Goal: Task Accomplishment & Management: Complete application form

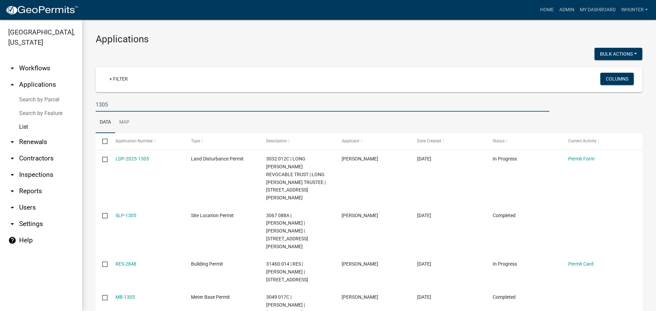
click at [371, 102] on input "1305" at bounding box center [323, 105] width 454 height 14
type input "1"
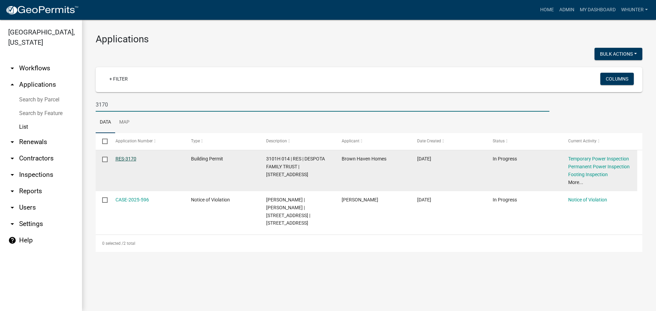
type input "3170"
click at [130, 158] on link "RES-3170" at bounding box center [126, 158] width 21 height 5
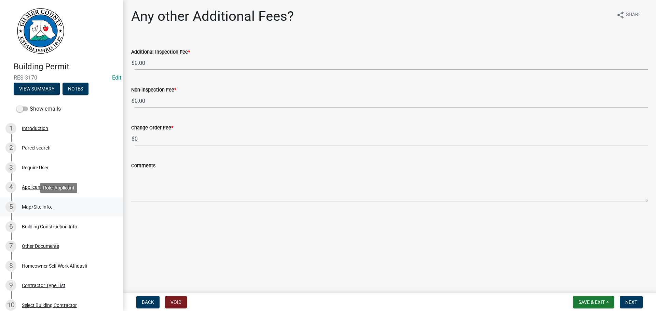
click at [43, 210] on div "5 Map/Site Info." at bounding box center [58, 207] width 107 height 11
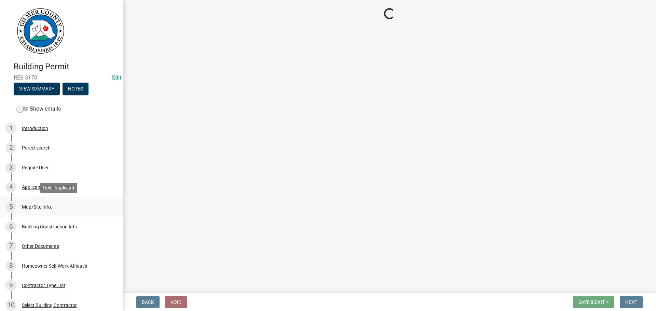
select select "62c63567-e851-4fc7-b9ef-e3759a22bff8"
select select "92a37e23-3b7d-408e-b3c7-0afbe39b0942"
select select "c9feaa94-b03b-4165-97cf-90fdf63947c5"
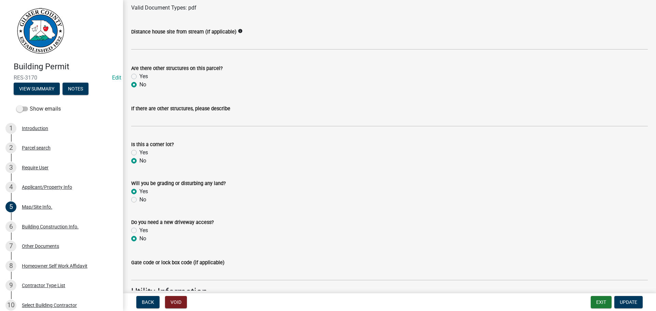
scroll to position [557, 0]
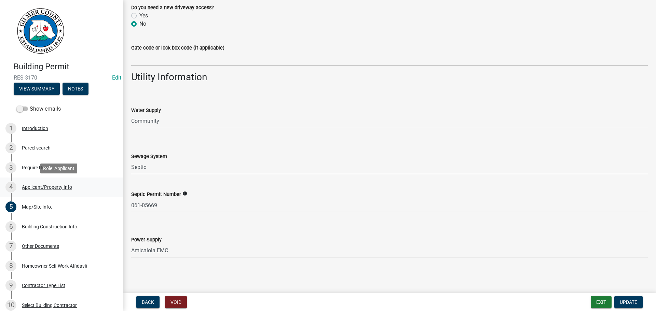
click at [79, 185] on div "4 Applicant/Property Info" at bounding box center [58, 187] width 107 height 11
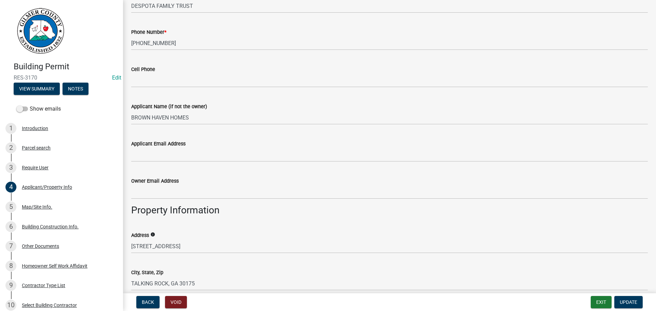
scroll to position [205, 0]
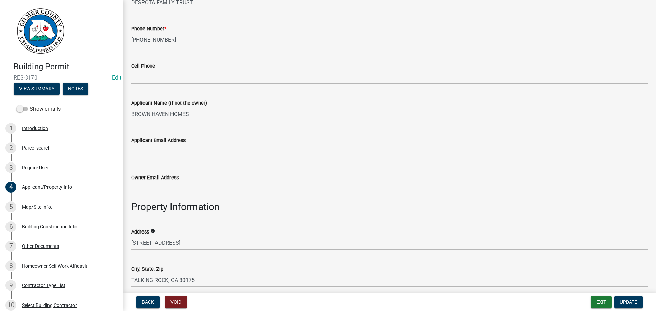
click at [180, 131] on div "Applicant Email Address" at bounding box center [389, 143] width 517 height 32
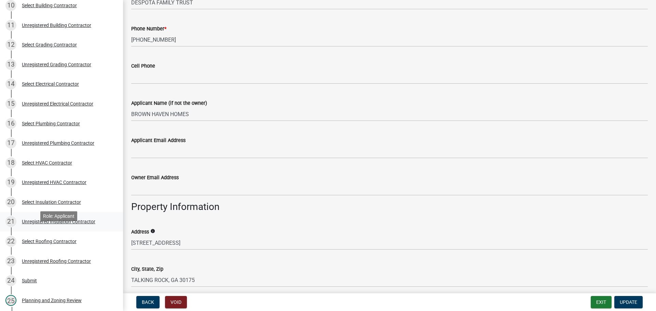
scroll to position [342, 0]
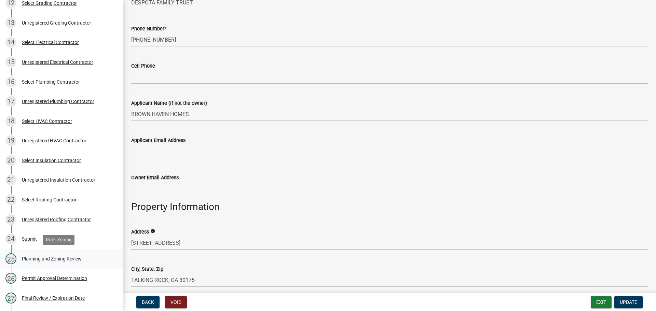
click at [66, 260] on div "Planning and Zoning Review" at bounding box center [52, 259] width 60 height 5
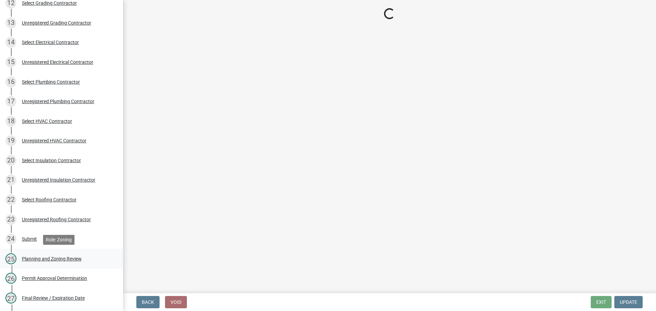
select select "b5c39336-92b9-49ce-a0a5-4e9e9babf743"
select select "5ce200eb-feb1-496b-8127-7891293955f5"
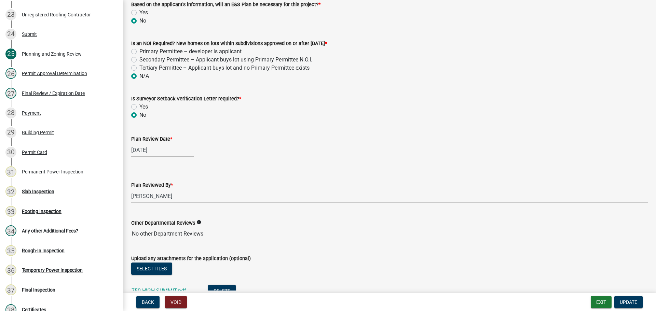
scroll to position [1474, 0]
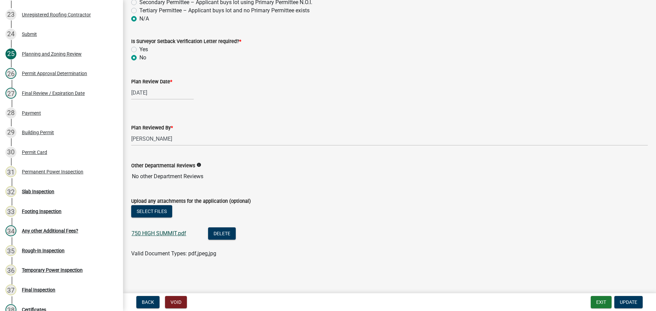
click at [165, 235] on link "750 HIGH SUMMIT.pdf" at bounding box center [159, 233] width 55 height 6
click at [601, 301] on button "Exit" at bounding box center [601, 302] width 21 height 12
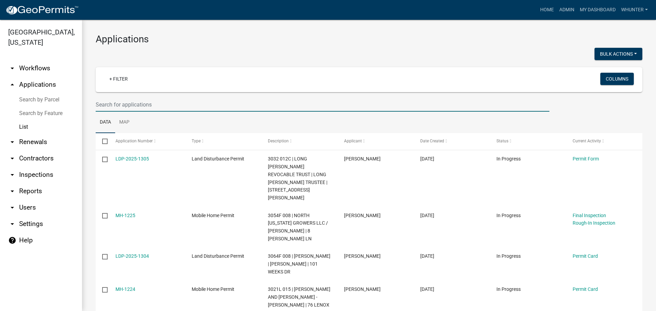
click at [159, 102] on input "text" at bounding box center [323, 105] width 454 height 14
type input "460186"
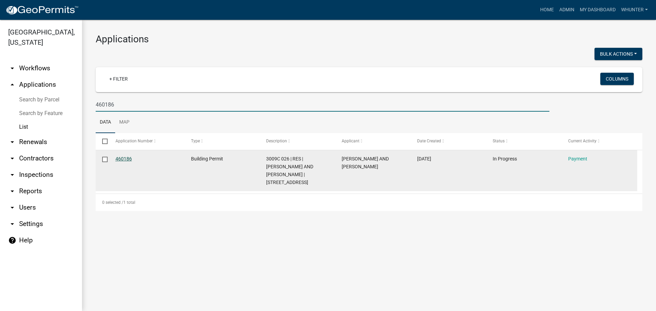
click at [125, 158] on link "460186" at bounding box center [124, 158] width 16 height 5
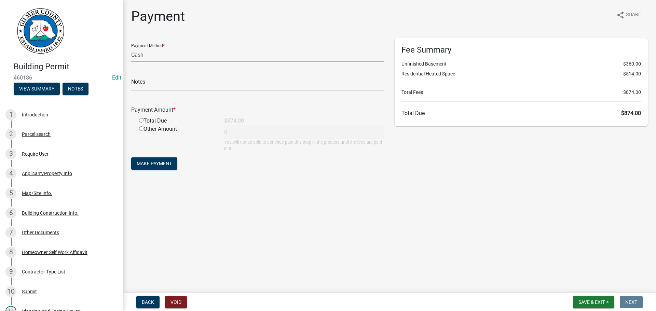
click at [202, 54] on select "Credit Card POS Check Cash" at bounding box center [257, 55] width 253 height 14
select select "1: 0"
click at [131, 48] on select "Credit Card POS Check Cash" at bounding box center [257, 55] width 253 height 14
click at [197, 78] on input "text" at bounding box center [257, 84] width 253 height 14
type input "1325"
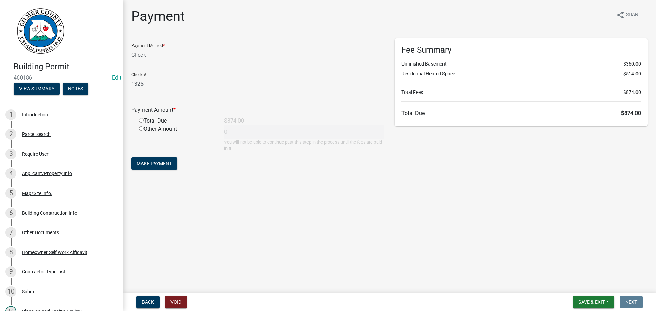
click at [139, 118] on input "radio" at bounding box center [141, 120] width 4 height 4
radio input "true"
type input "874"
click at [169, 171] on form "Payment Method * Credit Card POS Check Cash Check # 1325 Payment Amount * Total…" at bounding box center [257, 104] width 253 height 133
click at [163, 165] on span "Make Payment" at bounding box center [154, 163] width 35 height 5
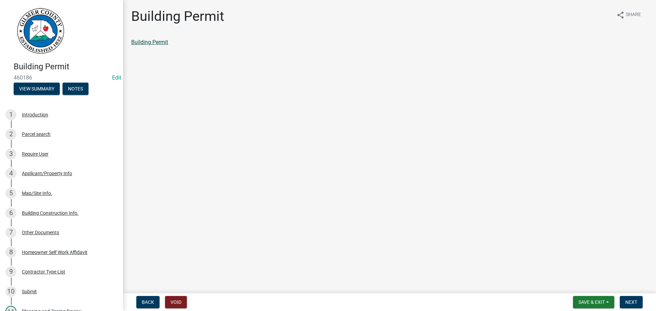
click at [145, 42] on link "Building Permit" at bounding box center [149, 42] width 37 height 6
click at [632, 300] on span "Next" at bounding box center [632, 302] width 12 height 5
click at [142, 39] on div "Permit Card" at bounding box center [389, 42] width 517 height 8
click at [148, 40] on link "Permit Card" at bounding box center [145, 42] width 28 height 6
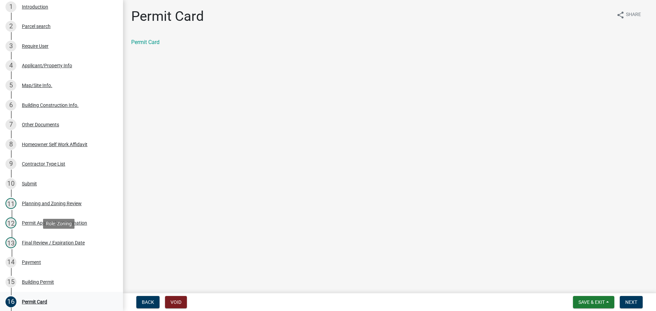
scroll to position [171, 0]
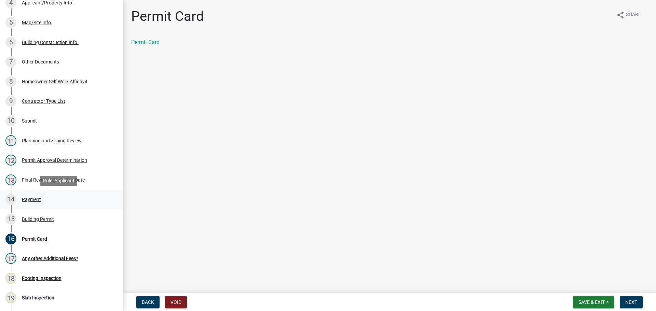
drag, startPoint x: 29, startPoint y: 200, endPoint x: 29, endPoint y: 194, distance: 5.5
click at [29, 199] on div "Payment" at bounding box center [31, 199] width 19 height 5
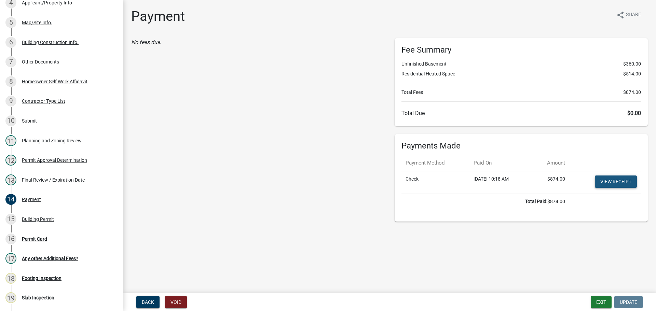
click at [612, 184] on link "View receipt" at bounding box center [616, 182] width 42 height 12
click at [36, 178] on div "Final Review / Expiration Date" at bounding box center [53, 180] width 63 height 5
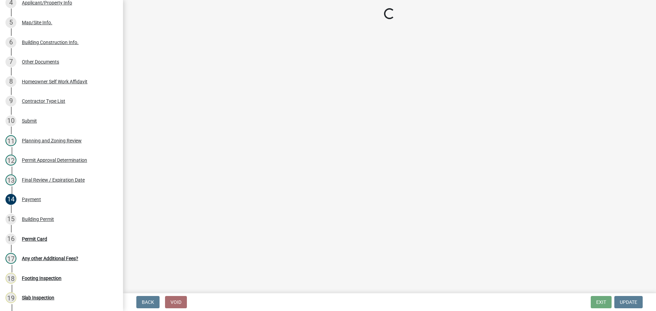
select select "5ce200eb-feb1-496b-8127-7891293955f5"
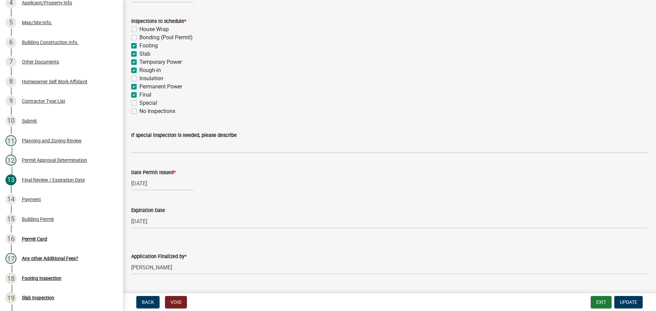
scroll to position [139, 0]
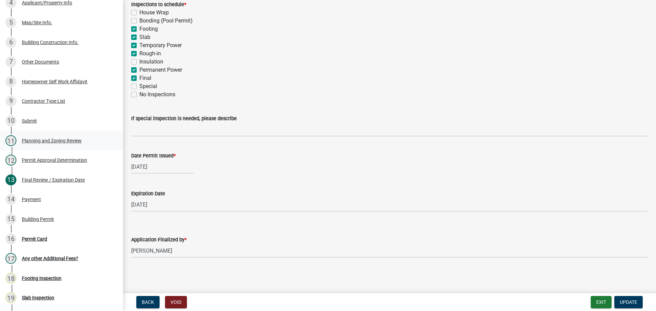
click at [45, 146] on link "11 Planning and Zoning Review" at bounding box center [61, 141] width 123 height 20
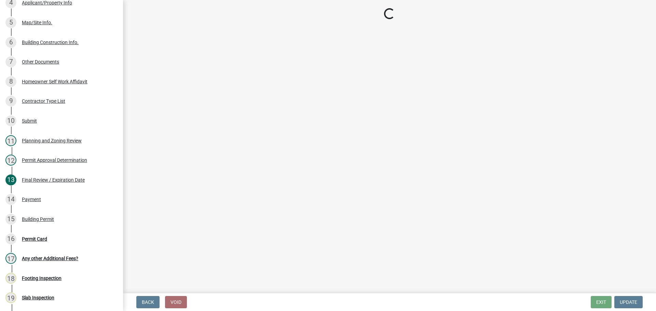
select select "b5c39336-92b9-49ce-a0a5-4e9e9babf743"
select select "5ce200eb-feb1-496b-8127-7891293955f5"
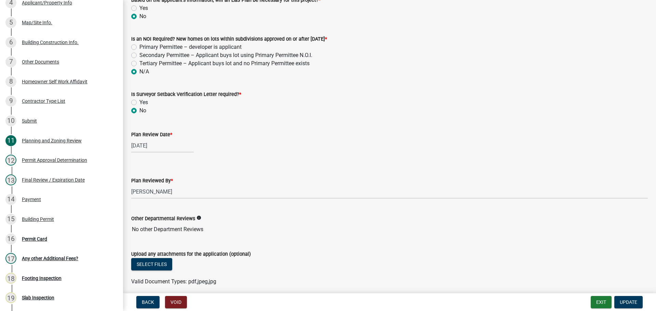
scroll to position [1429, 0]
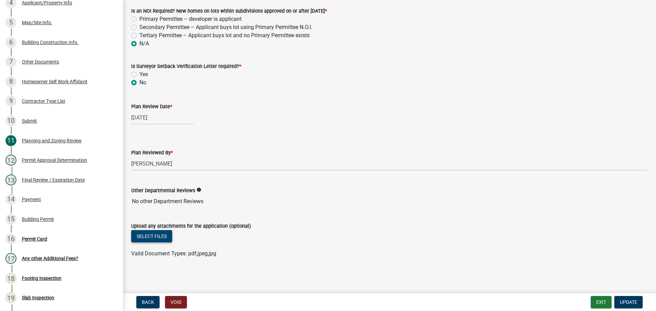
click at [144, 235] on button "Select files" at bounding box center [151, 236] width 41 height 12
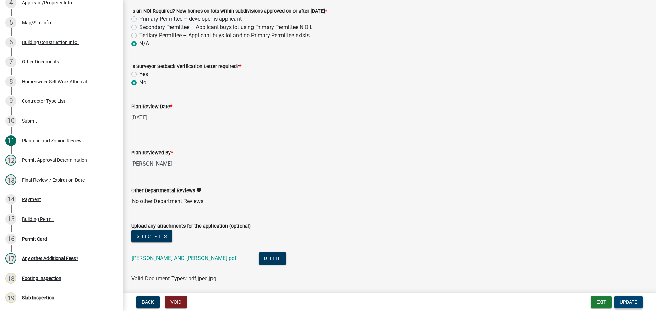
click at [628, 304] on span "Update" at bounding box center [628, 302] width 17 height 5
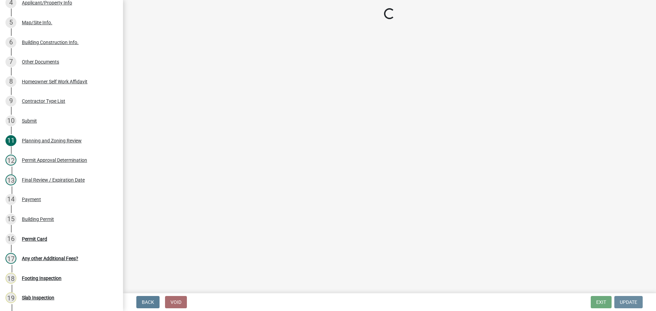
scroll to position [0, 0]
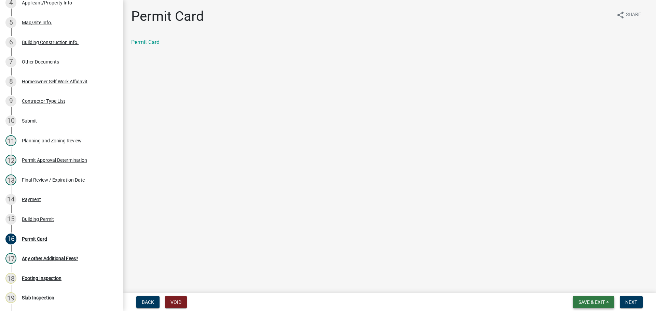
click at [590, 305] on span "Save & Exit" at bounding box center [592, 302] width 26 height 5
click at [576, 287] on button "Save & Exit" at bounding box center [587, 285] width 55 height 16
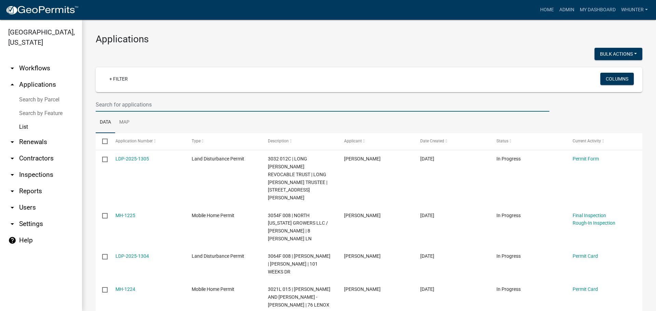
click at [173, 103] on input "text" at bounding box center [323, 105] width 454 height 14
type input "3276"
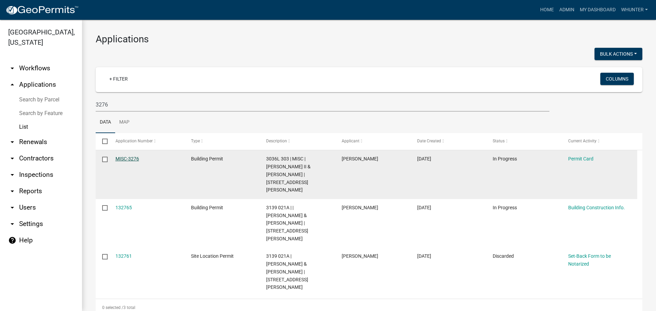
click at [127, 159] on link "MISC-3276" at bounding box center [128, 158] width 24 height 5
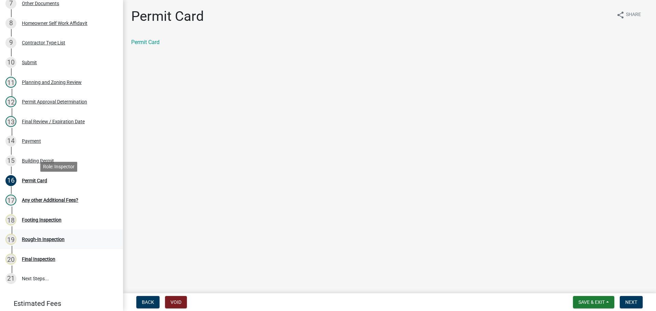
scroll to position [270, 0]
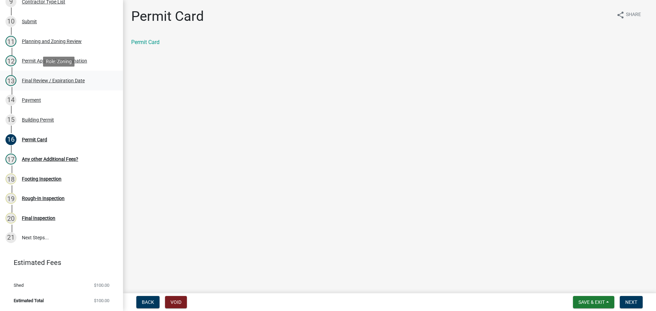
click at [44, 77] on div "13 Final Review / Expiration Date" at bounding box center [58, 80] width 107 height 11
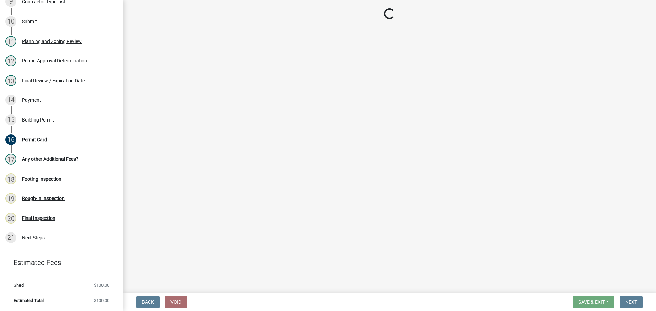
select select "5ce200eb-feb1-496b-8127-7891293955f5"
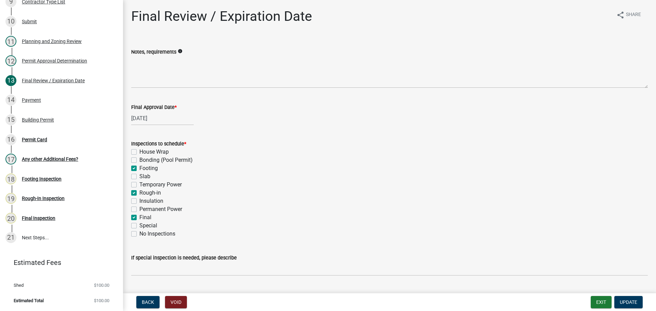
click at [142, 169] on label "Footing" at bounding box center [148, 168] width 18 height 8
click at [142, 169] on input "Footing" at bounding box center [141, 166] width 4 height 4
checkbox input "false"
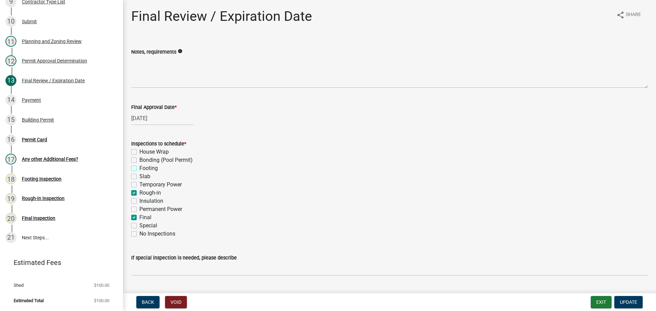
checkbox input "false"
checkbox input "true"
checkbox input "false"
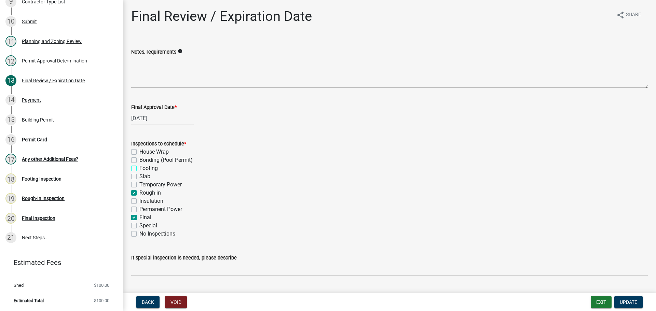
checkbox input "false"
checkbox input "true"
checkbox input "false"
click at [147, 196] on label "Rough-in" at bounding box center [150, 193] width 22 height 8
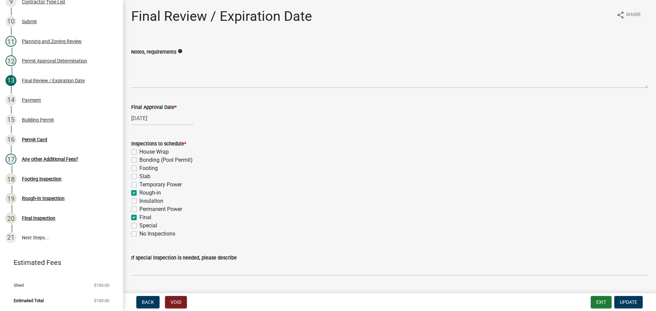
click at [144, 194] on input "Rough-in" at bounding box center [141, 191] width 4 height 4
checkbox input "false"
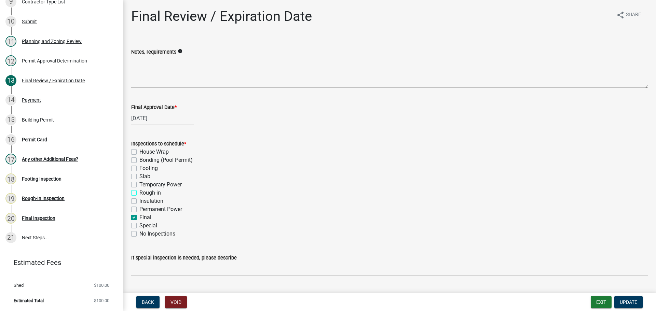
checkbox input "false"
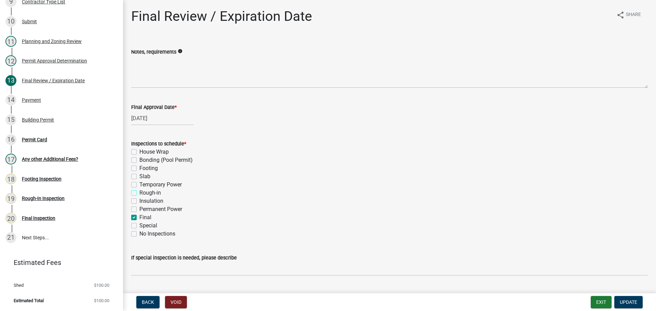
checkbox input "true"
checkbox input "false"
click at [637, 303] on span "Update" at bounding box center [628, 302] width 17 height 5
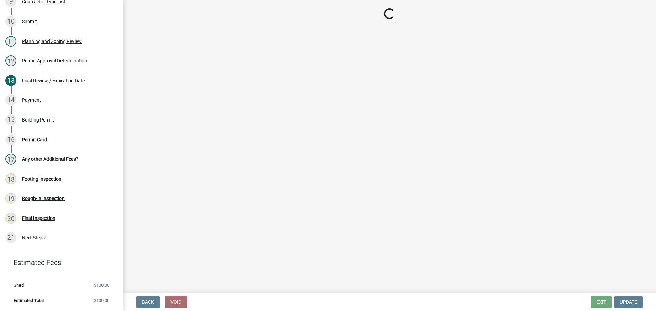
scroll to position [231, 0]
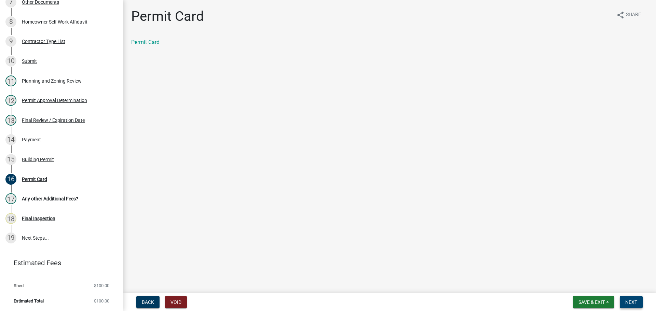
click at [636, 307] on button "Next" at bounding box center [631, 302] width 23 height 12
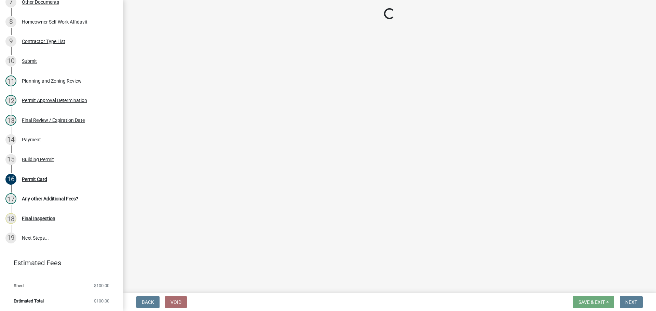
scroll to position [264, 0]
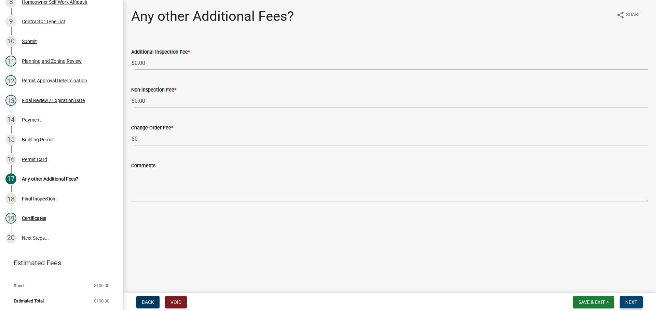
click at [631, 300] on span "Next" at bounding box center [632, 302] width 12 height 5
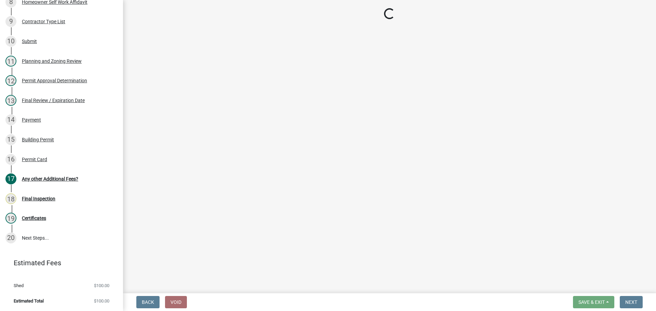
scroll to position [244, 0]
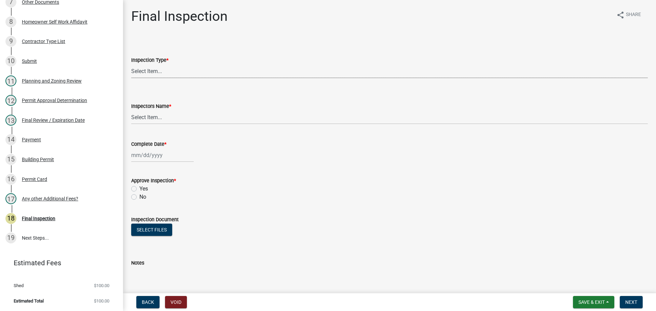
drag, startPoint x: 294, startPoint y: 77, endPoint x: 291, endPoint y: 74, distance: 4.4
click at [293, 76] on select "Select Item... Final" at bounding box center [389, 71] width 517 height 14
click at [131, 64] on select "Select Item... Final" at bounding box center [389, 71] width 517 height 14
select select "895eead6-d784-4fdc-a4a3-66a9075c153d"
click at [258, 109] on div "Inspectors Name *" at bounding box center [389, 106] width 517 height 8
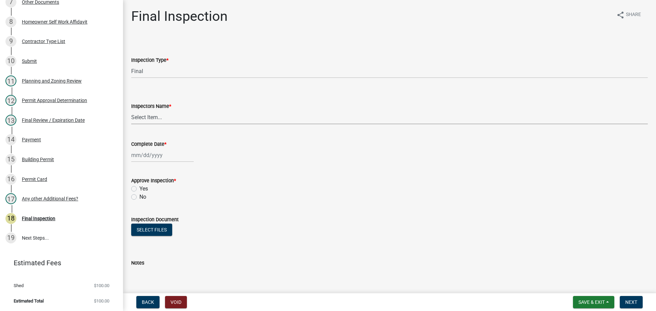
click at [256, 121] on select "Select Item... [PERSON_NAME] ([PERSON_NAME]) [PERSON_NAME] ([PERSON_NAME]) Engi…" at bounding box center [389, 117] width 517 height 14
select select "7c10ce63-ccfd-4257-ac60-a1c0b24e7b7a"
click at [131, 110] on select "Select Item... [PERSON_NAME] ([PERSON_NAME]) [PERSON_NAME] ([PERSON_NAME]) Engi…" at bounding box center [389, 117] width 517 height 14
click at [149, 152] on div at bounding box center [162, 155] width 63 height 14
select select "8"
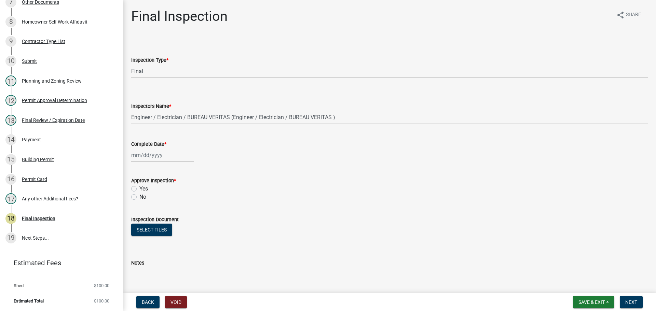
select select "2025"
click at [137, 224] on div "18" at bounding box center [138, 224] width 11 height 11
type input "[DATE]"
click at [145, 191] on label "Yes" at bounding box center [143, 189] width 9 height 8
click at [144, 189] on input "Yes" at bounding box center [141, 187] width 4 height 4
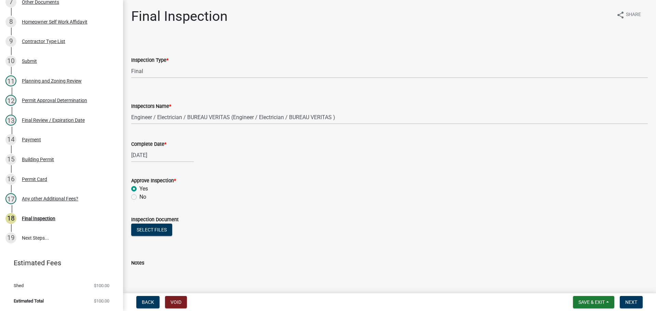
radio input "true"
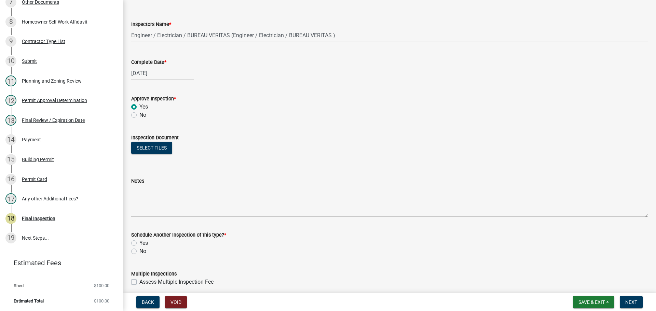
scroll to position [110, 0]
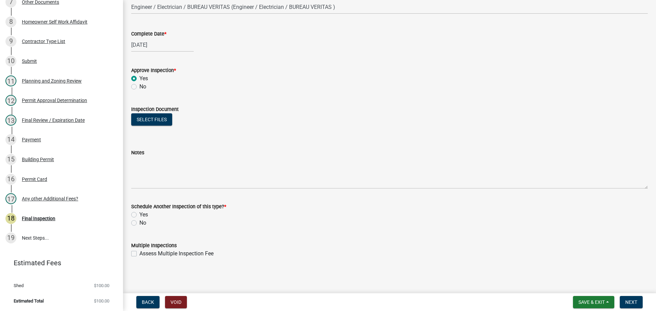
click at [139, 225] on label "No" at bounding box center [142, 223] width 7 height 8
click at [139, 224] on input "No" at bounding box center [141, 221] width 4 height 4
radio input "true"
click at [634, 306] on button "Next" at bounding box center [631, 302] width 23 height 12
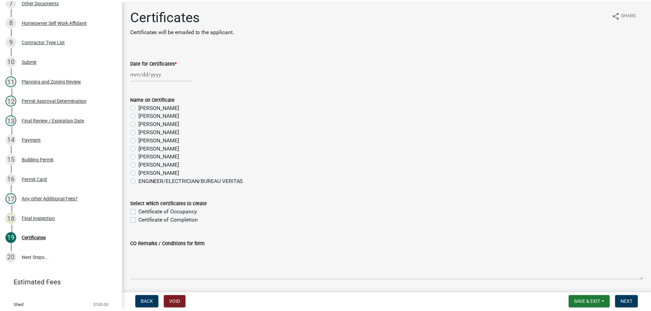
scroll to position [264, 0]
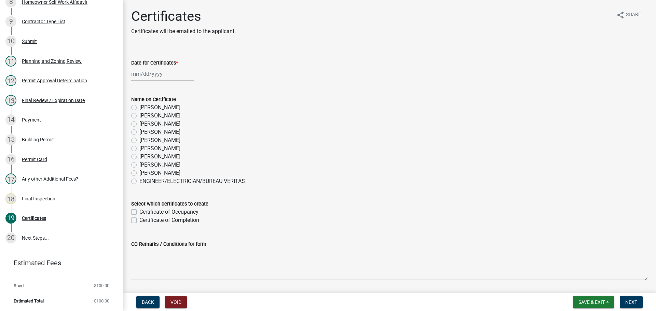
click at [164, 163] on label "[PERSON_NAME]" at bounding box center [159, 165] width 41 height 8
click at [144, 163] on input "[PERSON_NAME]" at bounding box center [141, 163] width 4 height 4
radio input "true"
click at [152, 80] on div at bounding box center [162, 74] width 63 height 14
select select "8"
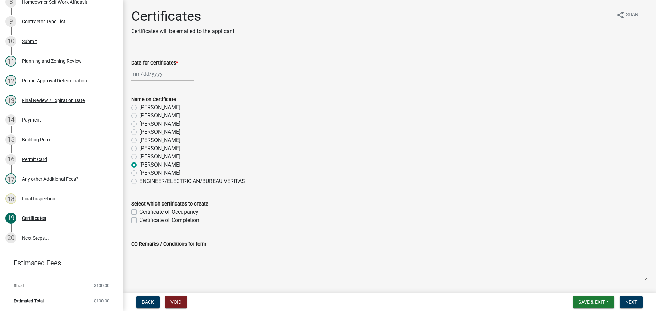
select select "2025"
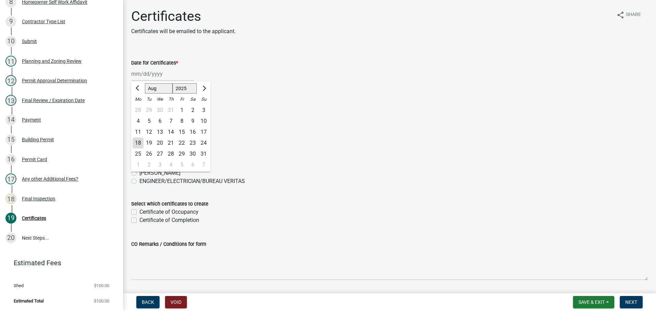
click at [141, 142] on div "18" at bounding box center [138, 143] width 11 height 11
type input "[DATE]"
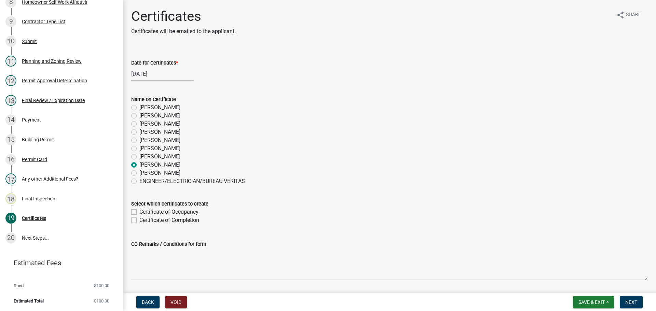
click at [180, 219] on label "Certificate of Completion" at bounding box center [169, 220] width 60 height 8
click at [144, 219] on input "Certificate of Completion" at bounding box center [141, 218] width 4 height 4
checkbox input "true"
checkbox input "false"
checkbox input "true"
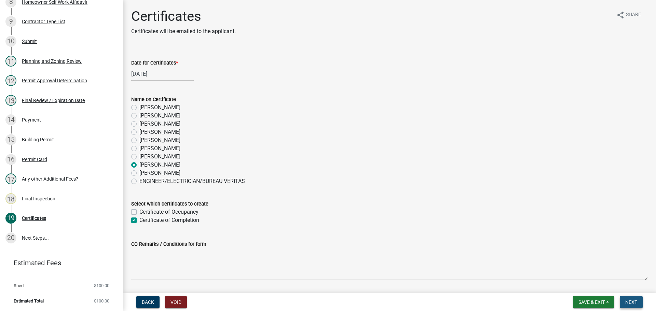
click at [642, 304] on button "Next" at bounding box center [631, 302] width 23 height 12
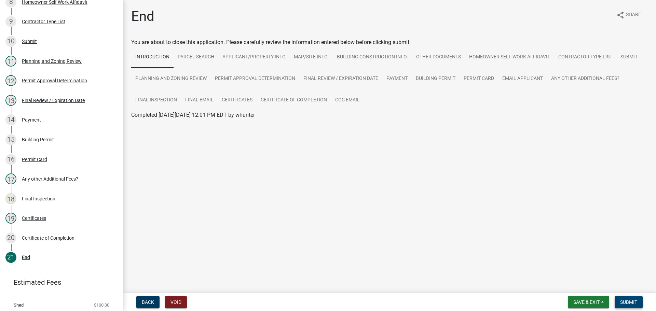
click at [633, 302] on span "Submit" at bounding box center [629, 302] width 17 height 5
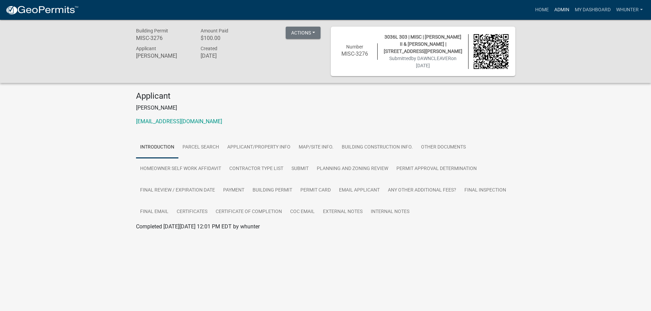
click at [555, 11] on link "Admin" at bounding box center [562, 9] width 21 height 13
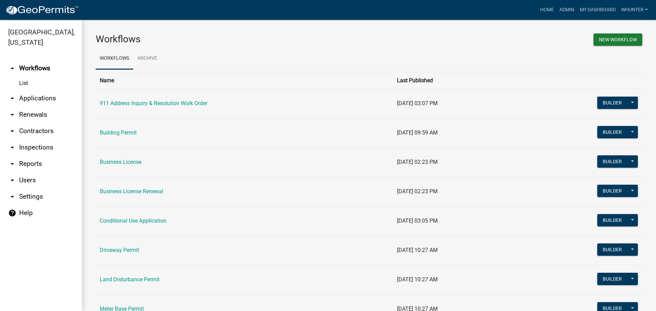
click at [59, 97] on link "arrow_drop_down Applications" at bounding box center [41, 98] width 82 height 16
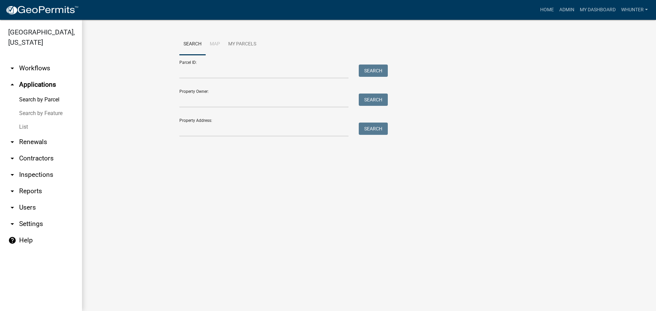
click at [54, 129] on link "List" at bounding box center [41, 127] width 82 height 14
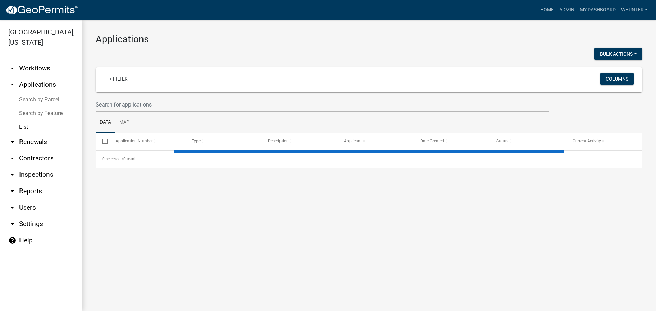
click at [171, 96] on wm-filter-builder "+ Filter Columns" at bounding box center [369, 89] width 547 height 44
click at [169, 102] on input "text" at bounding box center [323, 105] width 454 height 14
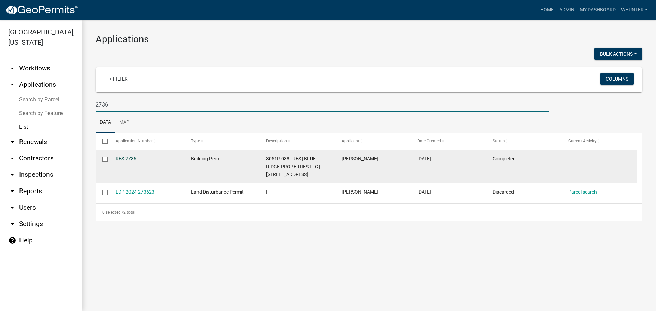
type input "2736"
click at [124, 158] on link "RES-2736" at bounding box center [126, 158] width 21 height 5
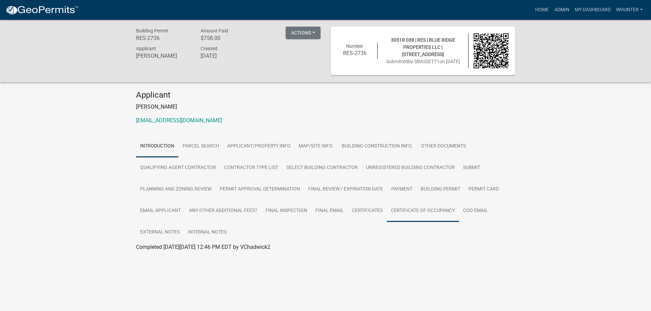
click at [427, 207] on link "Certificate of Occupancy" at bounding box center [423, 211] width 72 height 22
click at [171, 265] on div at bounding box center [326, 264] width 380 height 8
click at [180, 256] on link "Certificate of Occupancy" at bounding box center [165, 255] width 59 height 6
click at [180, 258] on link "Certificate of Occupancy" at bounding box center [165, 255] width 59 height 6
